Goal: Navigation & Orientation: Find specific page/section

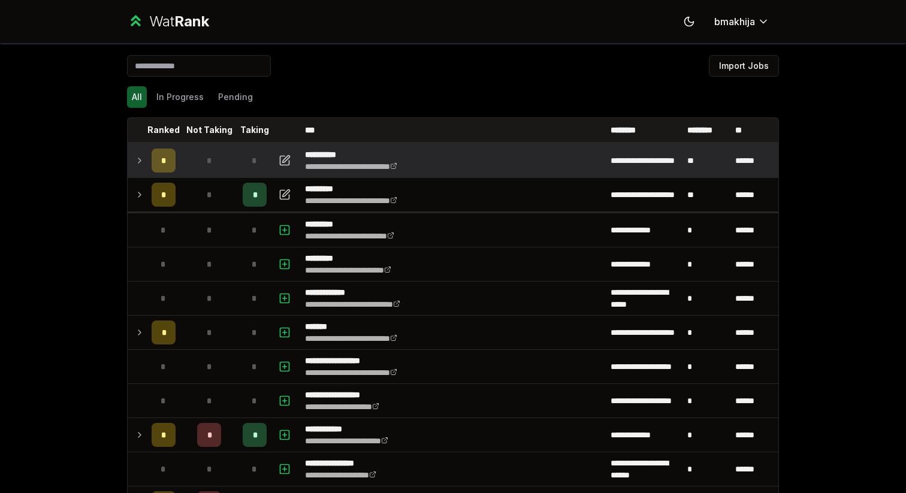
click at [146, 156] on td at bounding box center [137, 161] width 19 height 34
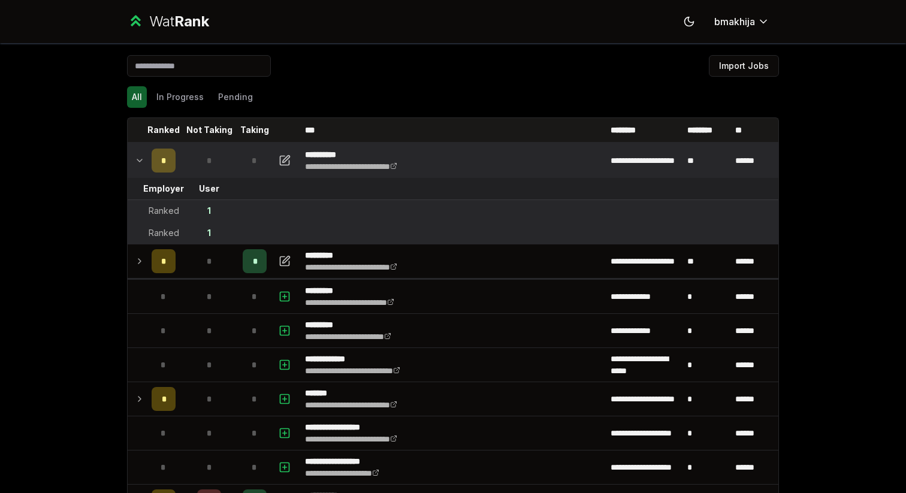
click at [146, 157] on td at bounding box center [137, 161] width 19 height 34
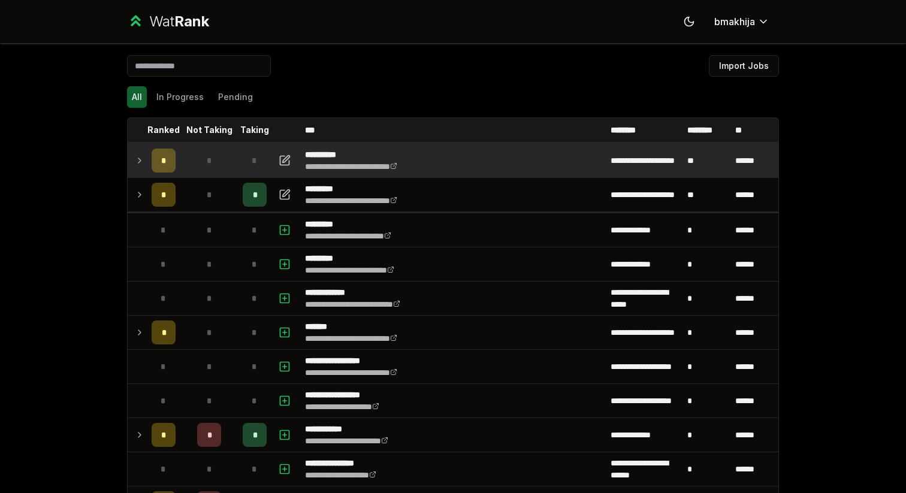
click at [141, 161] on icon at bounding box center [140, 160] width 10 height 14
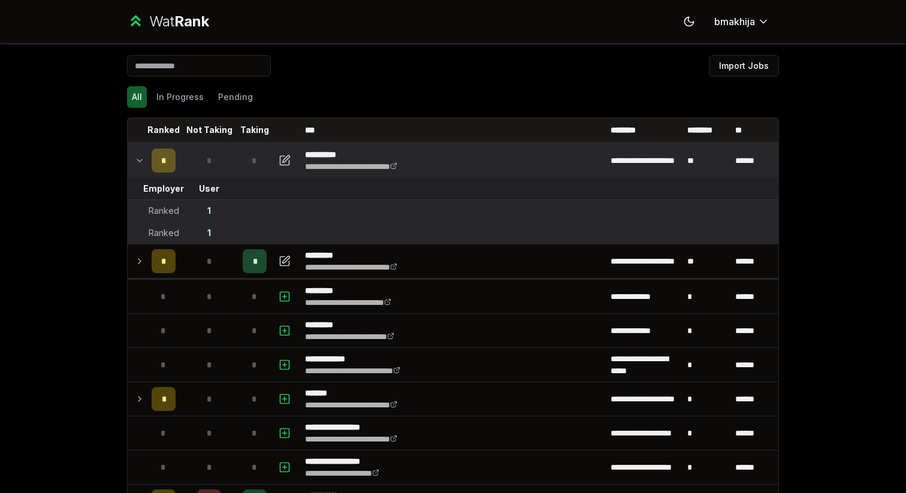
click at [141, 161] on icon at bounding box center [139, 160] width 5 height 2
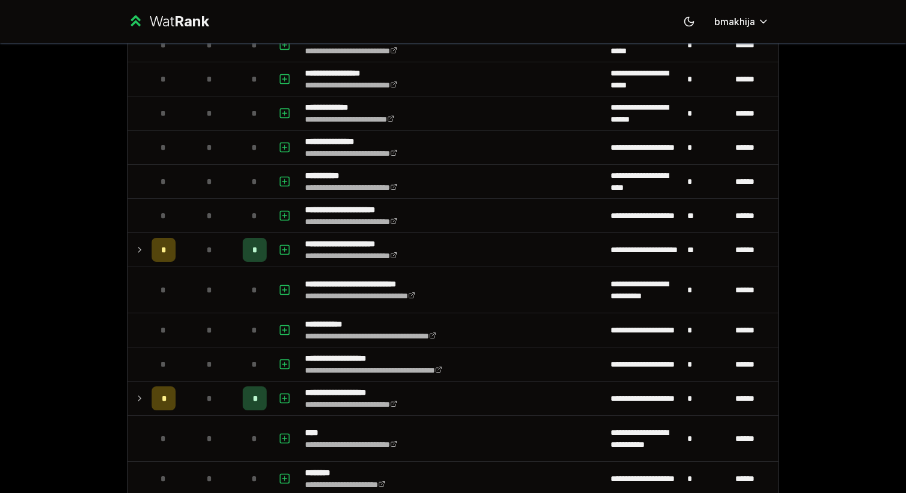
scroll to position [1470, 0]
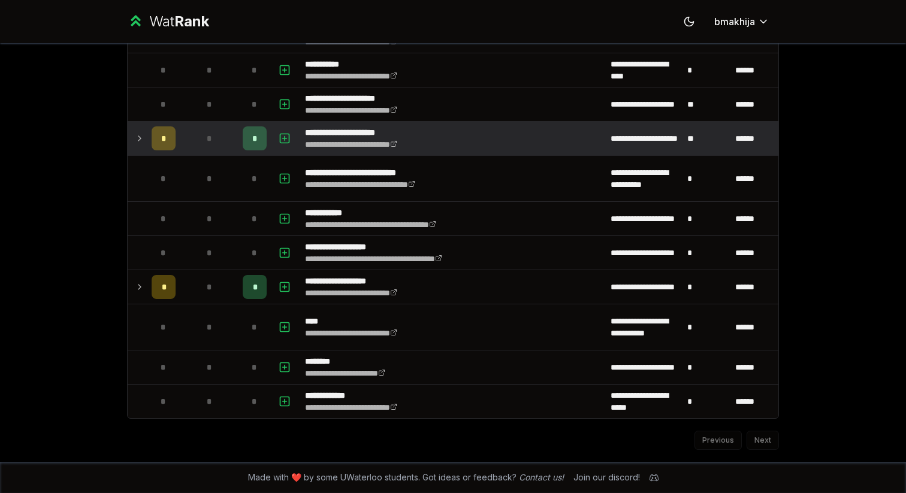
click at [139, 144] on icon at bounding box center [140, 138] width 10 height 14
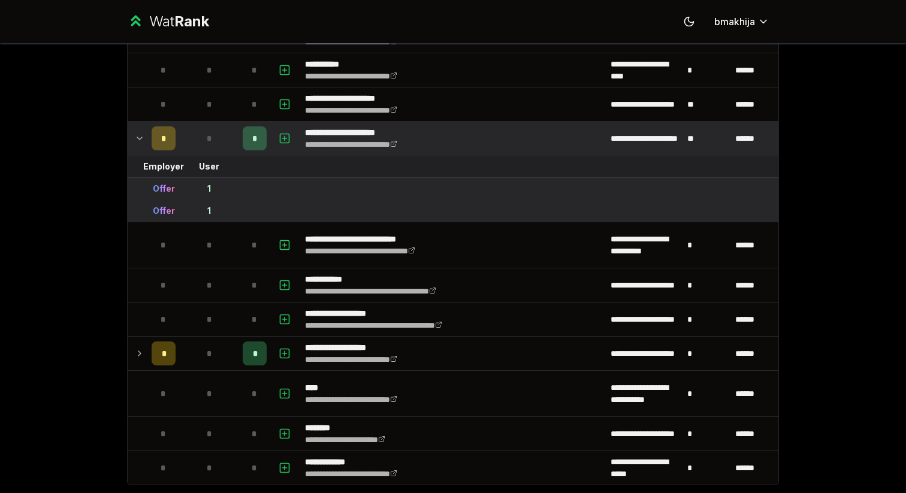
click at [139, 144] on icon at bounding box center [140, 138] width 10 height 14
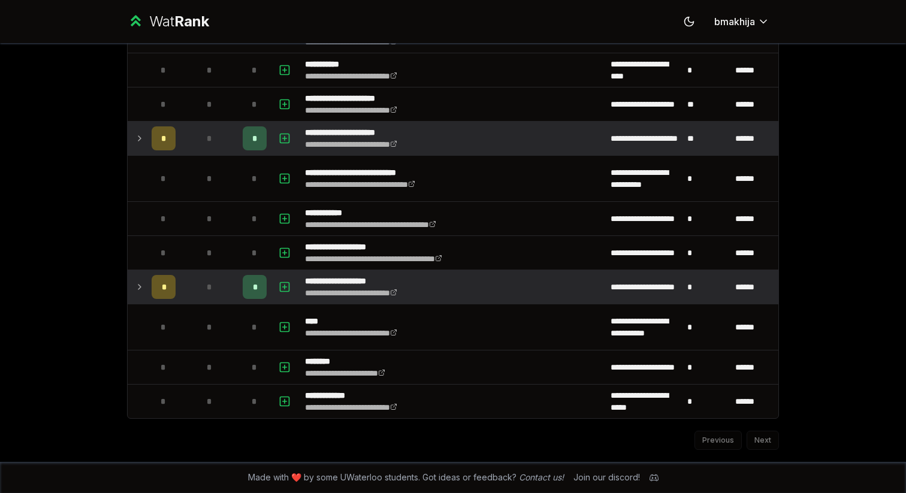
click at [140, 282] on icon at bounding box center [140, 287] width 10 height 14
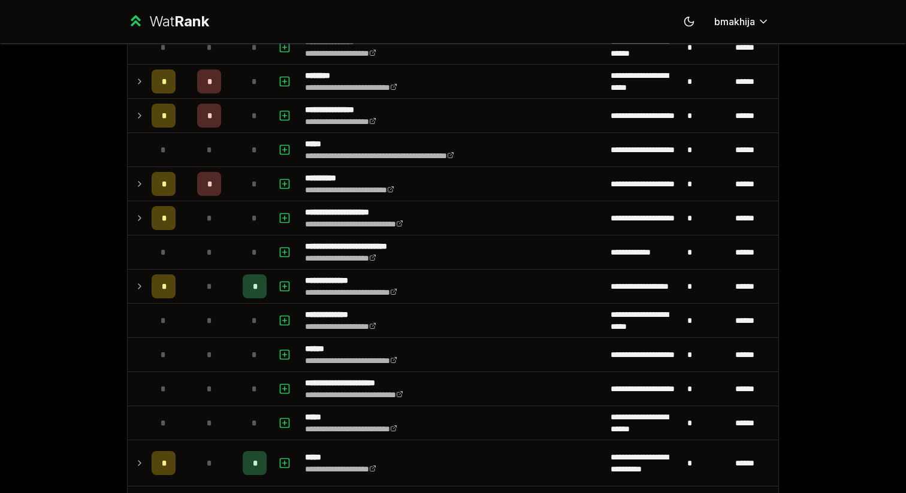
scroll to position [0, 0]
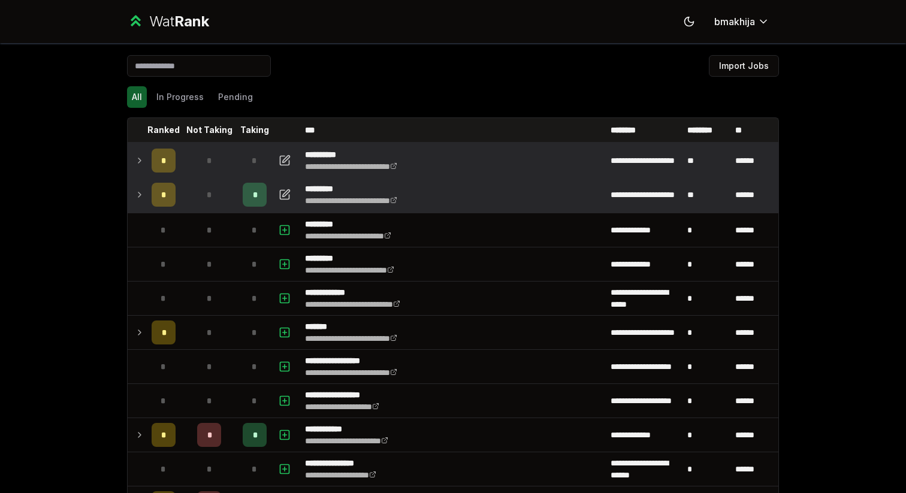
click at [147, 184] on td "*" at bounding box center [164, 195] width 34 height 34
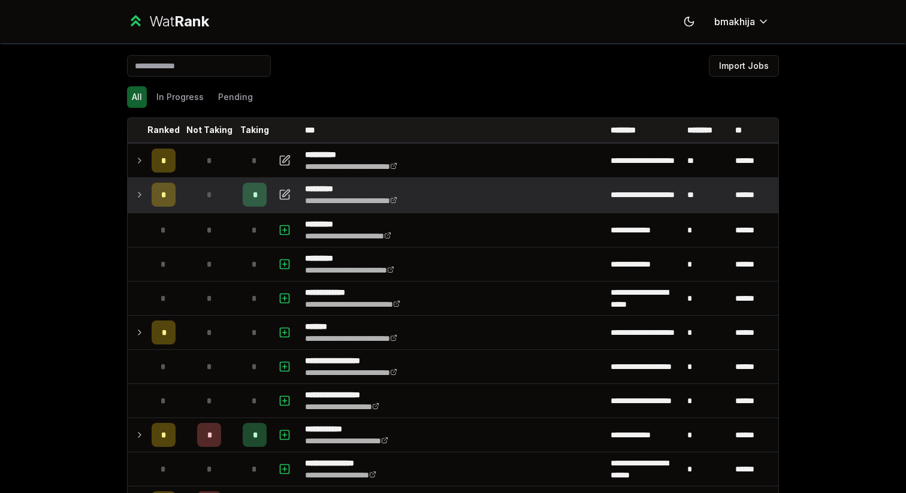
click at [133, 206] on td at bounding box center [137, 195] width 19 height 34
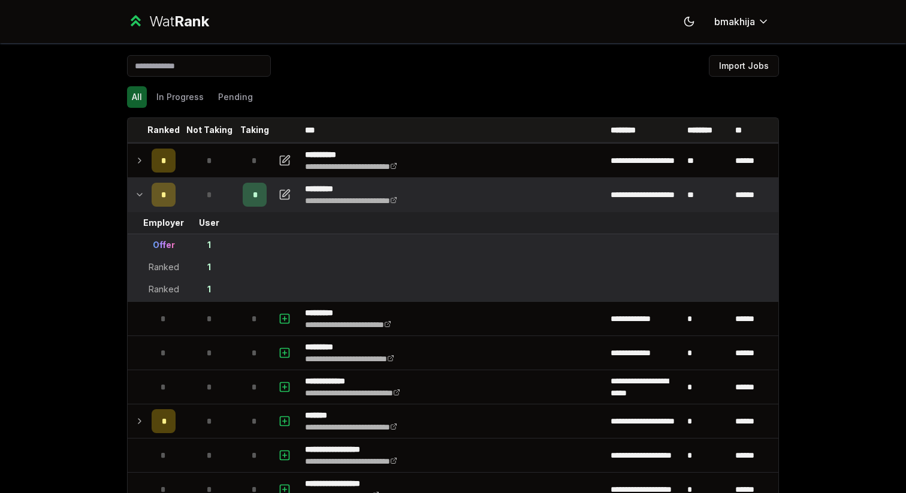
click at [134, 201] on td at bounding box center [137, 195] width 19 height 34
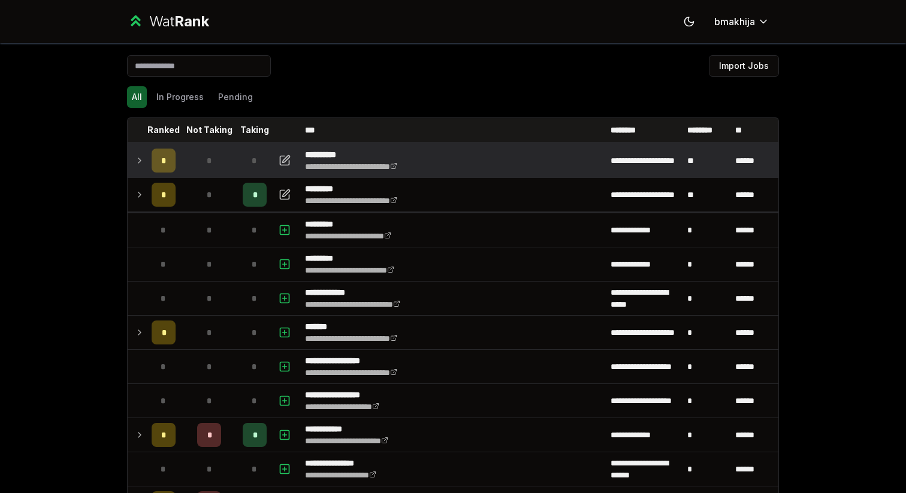
click at [138, 162] on icon at bounding box center [140, 160] width 10 height 14
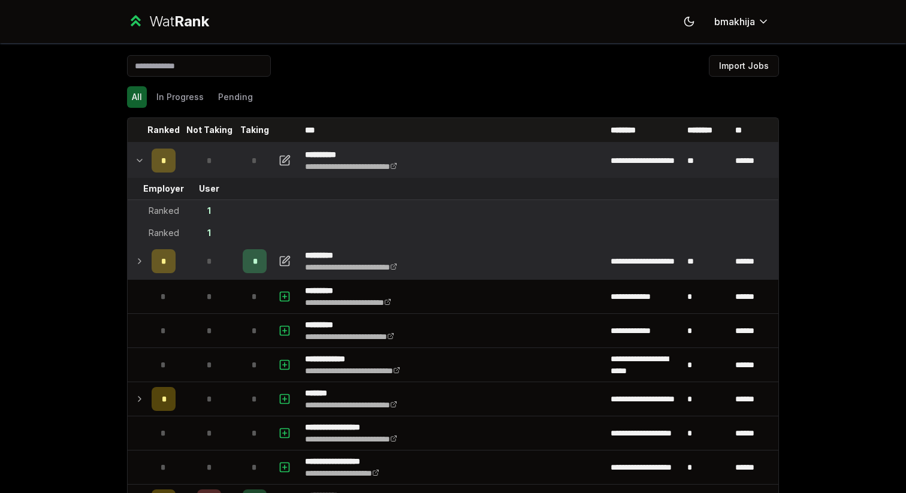
click at [140, 271] on td at bounding box center [137, 262] width 19 height 34
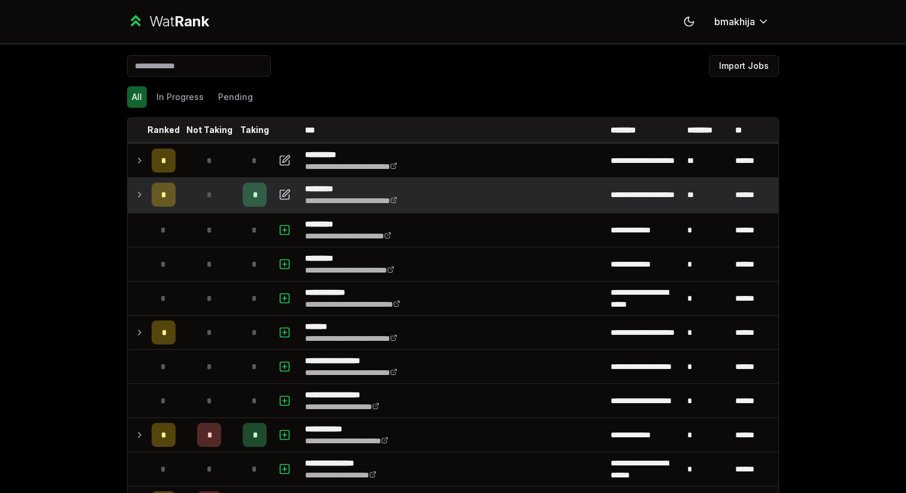
click at [131, 190] on td at bounding box center [137, 195] width 19 height 34
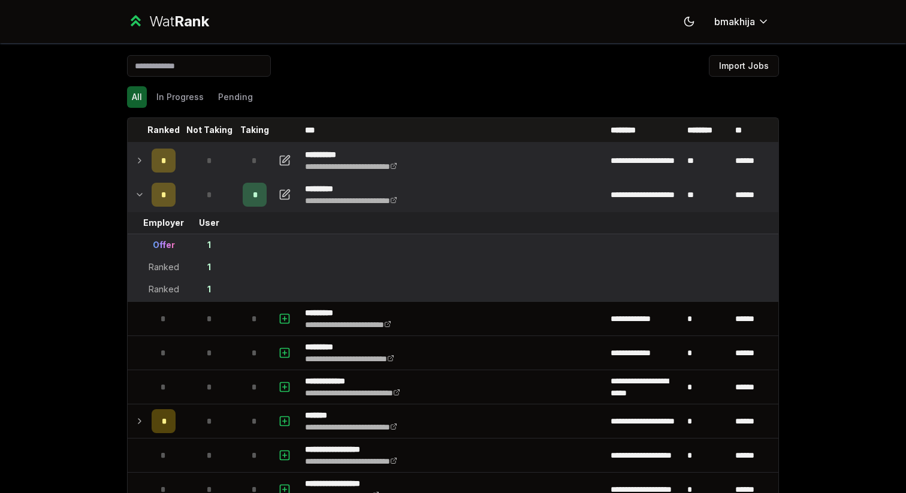
click at [147, 167] on td "*" at bounding box center [164, 161] width 34 height 34
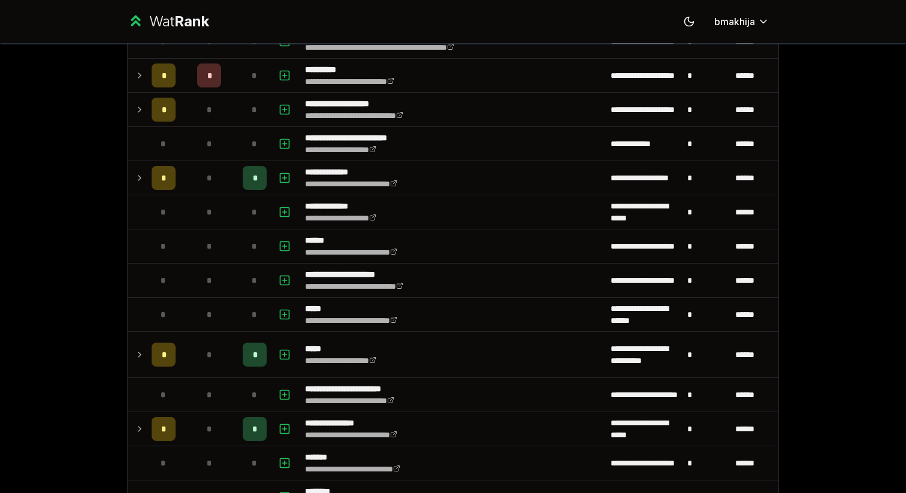
scroll to position [1108, 0]
